Goal: Information Seeking & Learning: Learn about a topic

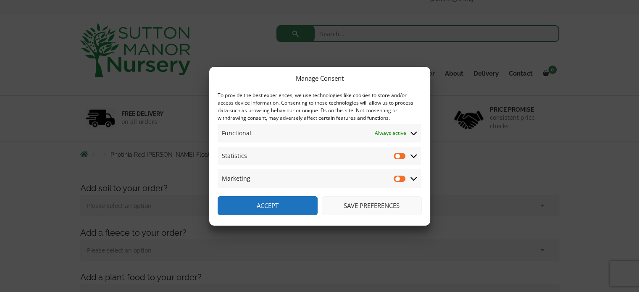
scroll to position [42, 0]
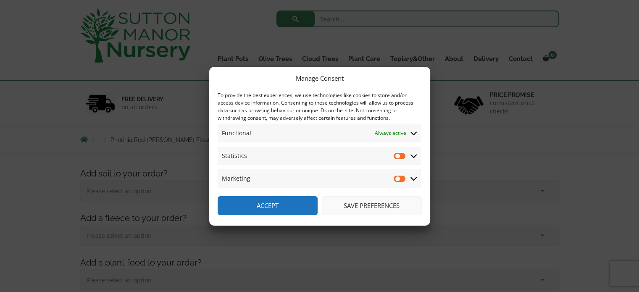
click at [392, 154] on span "Statistics Statistics" at bounding box center [319, 156] width 203 height 18
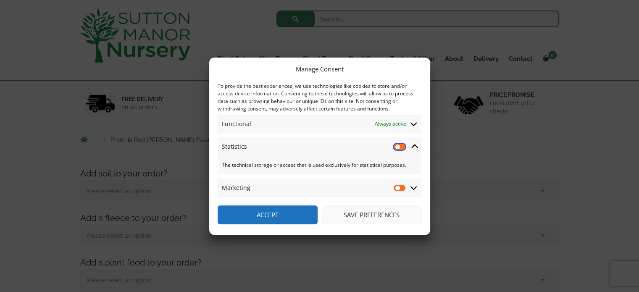
click at [398, 148] on input "Statistics" at bounding box center [399, 146] width 13 height 8
click at [398, 147] on input "Statistics" at bounding box center [399, 146] width 13 height 8
checkbox input "false"
click at [380, 212] on button "Save preferences" at bounding box center [372, 214] width 100 height 19
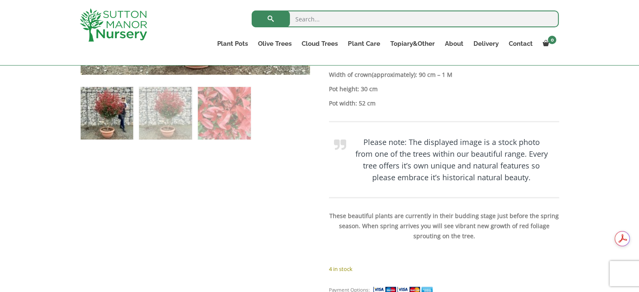
scroll to position [588, 0]
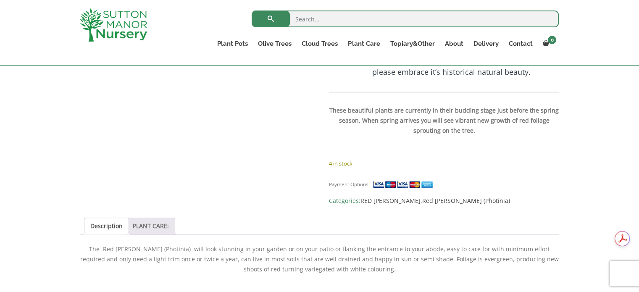
click at [155, 218] on link "PLANT CARE:" at bounding box center [151, 226] width 36 height 16
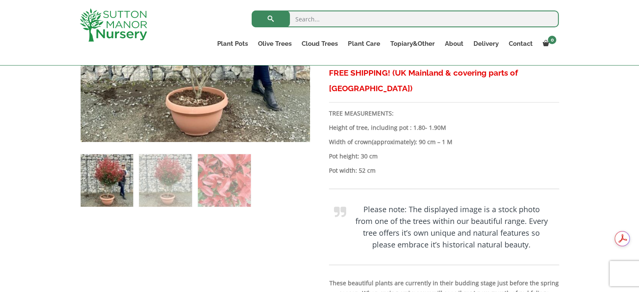
scroll to position [462, 0]
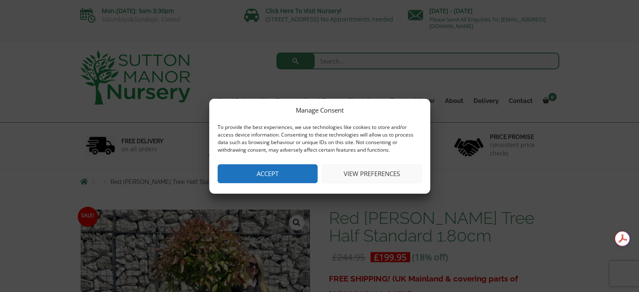
click at [361, 171] on button "View preferences" at bounding box center [372, 173] width 100 height 19
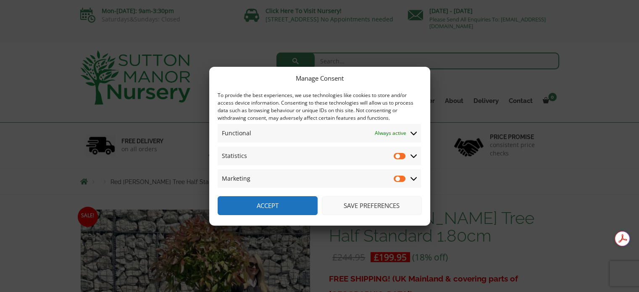
click at [366, 208] on button "Save preferences" at bounding box center [372, 205] width 100 height 19
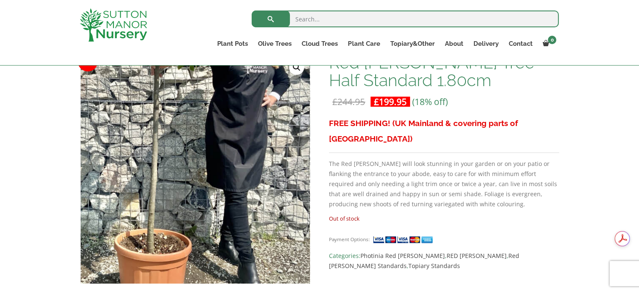
scroll to position [126, 0]
